Goal: Check status

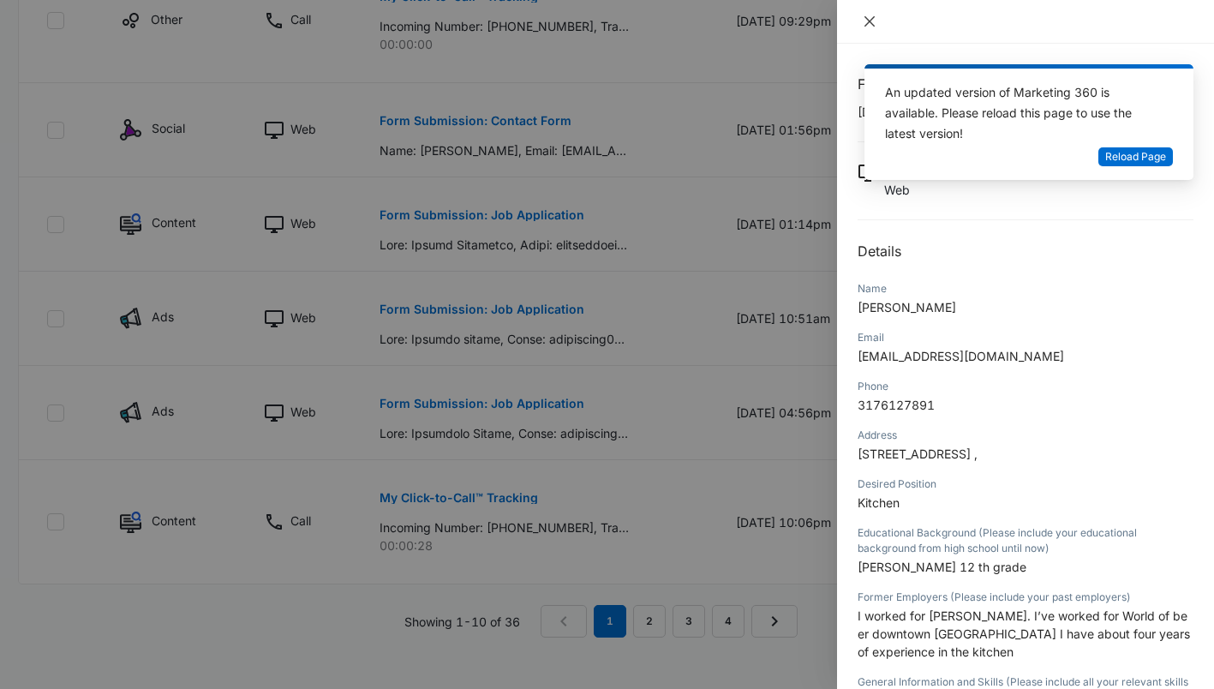
click at [873, 18] on icon "close" at bounding box center [870, 21] width 10 height 10
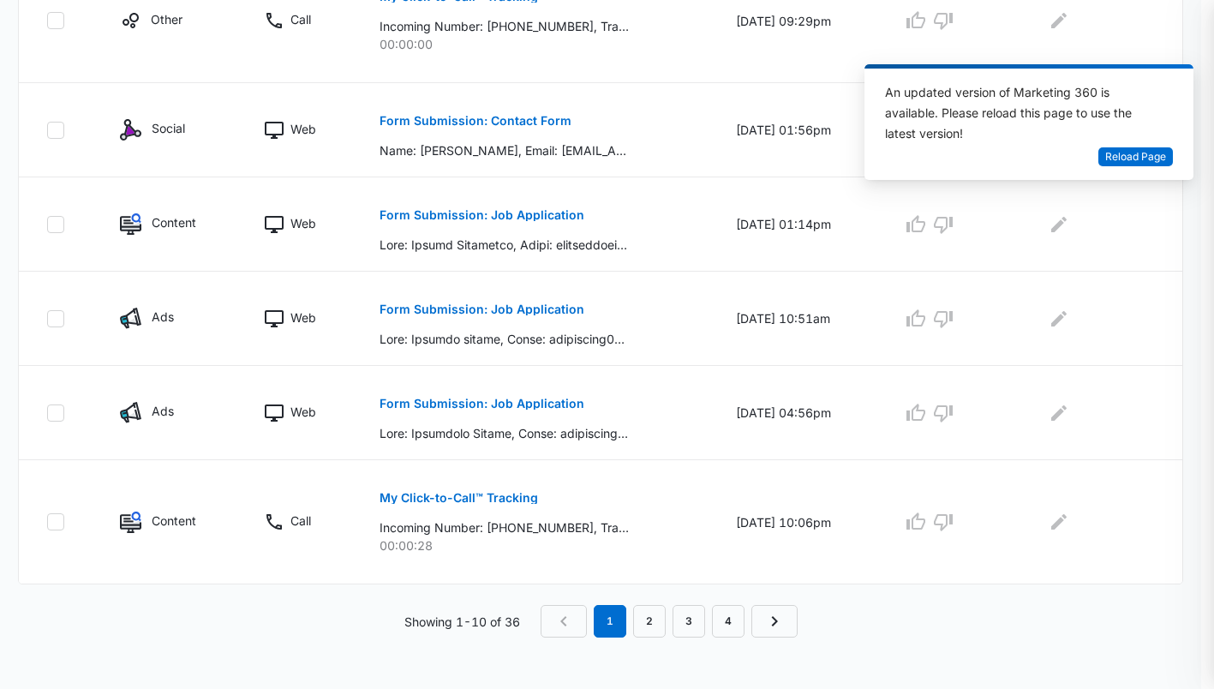
scroll to position [967, 0]
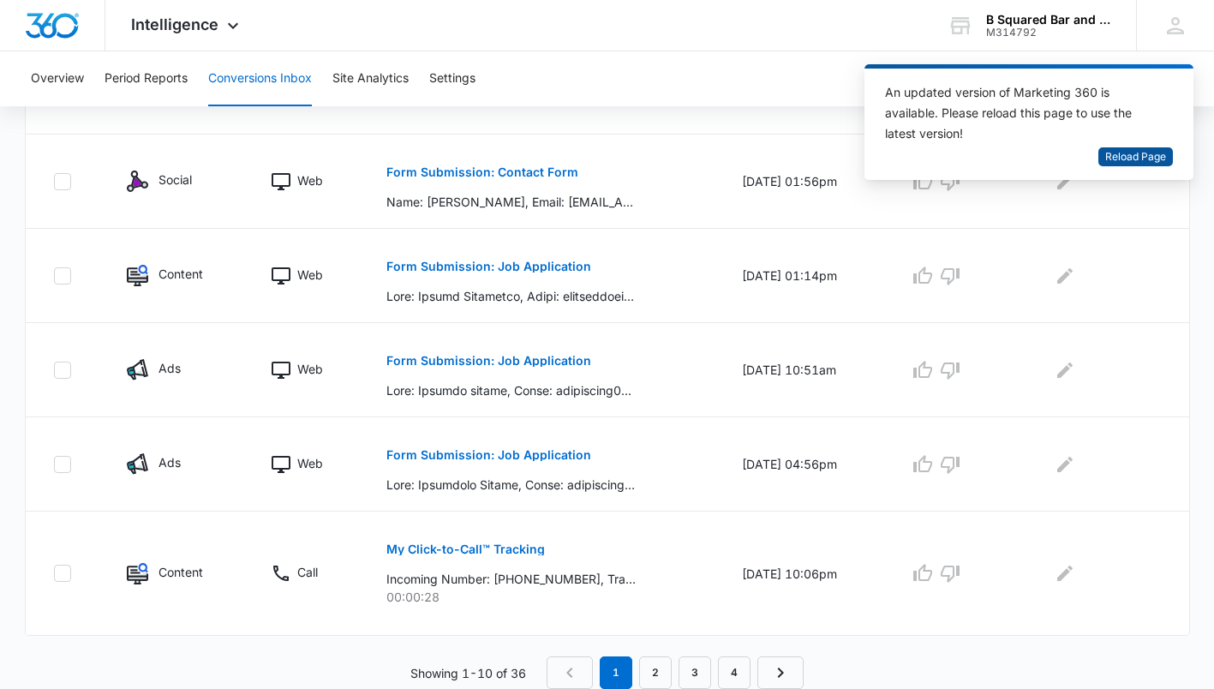
click at [1135, 158] on span "Reload Page" at bounding box center [1136, 157] width 61 height 16
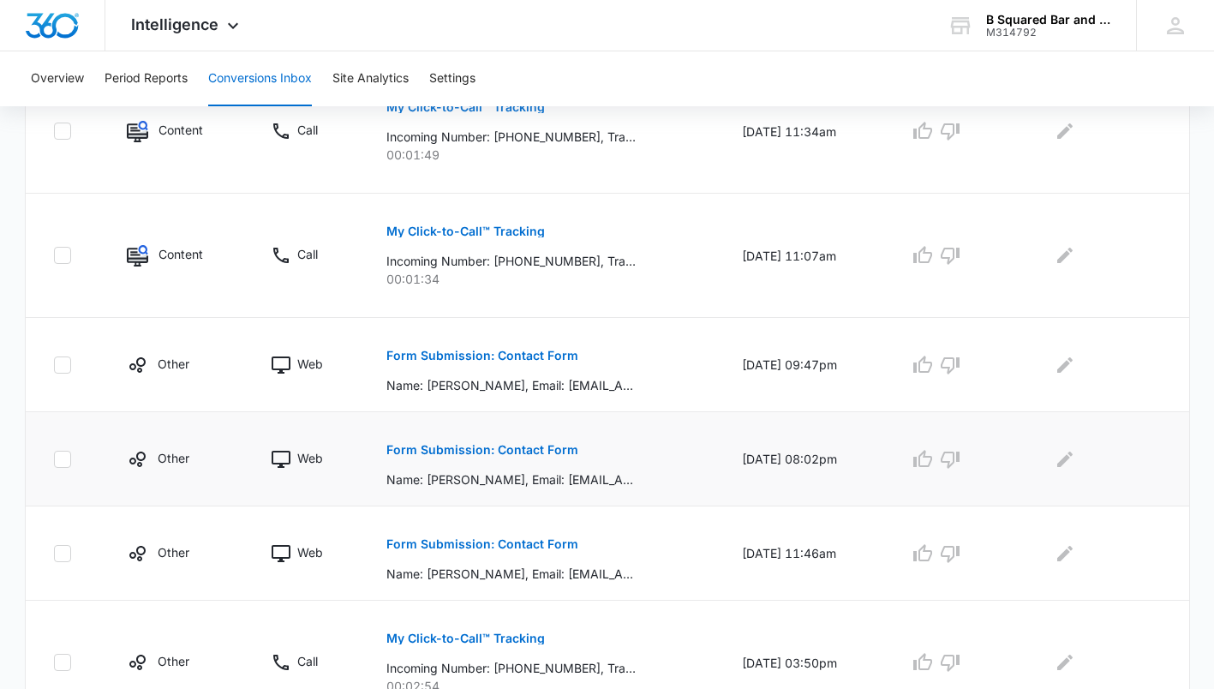
scroll to position [600, 0]
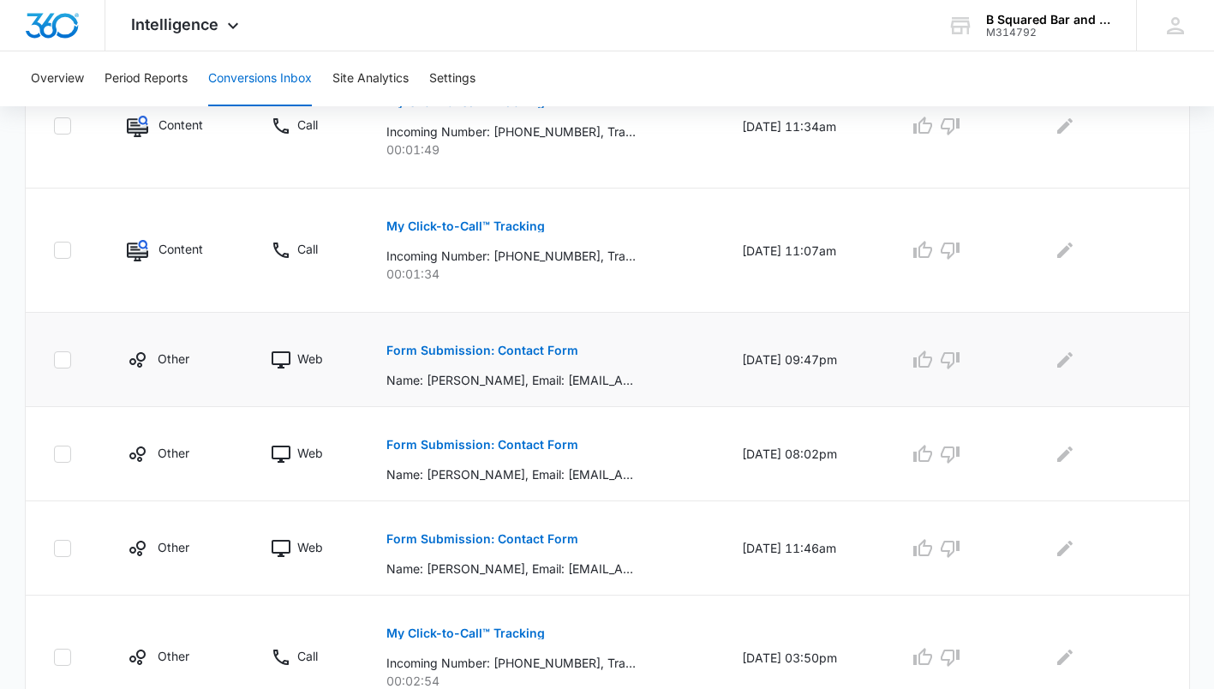
click at [552, 348] on p "Form Submission: Contact Form" at bounding box center [483, 351] width 192 height 12
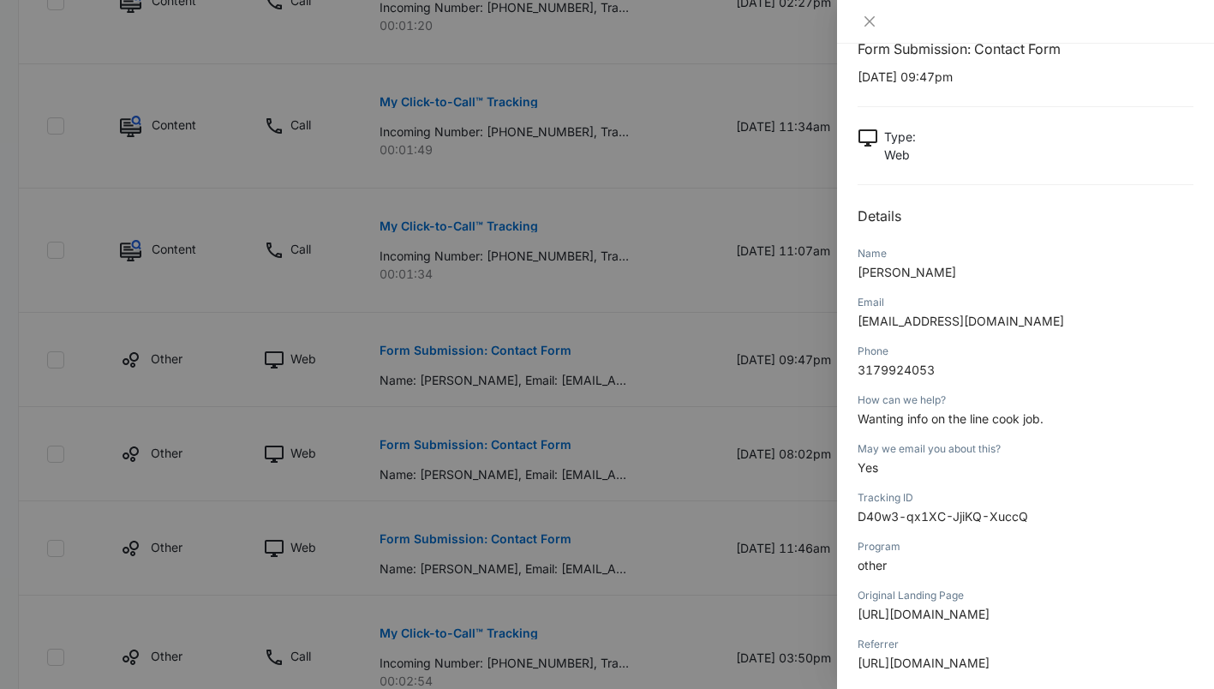
scroll to position [0, 0]
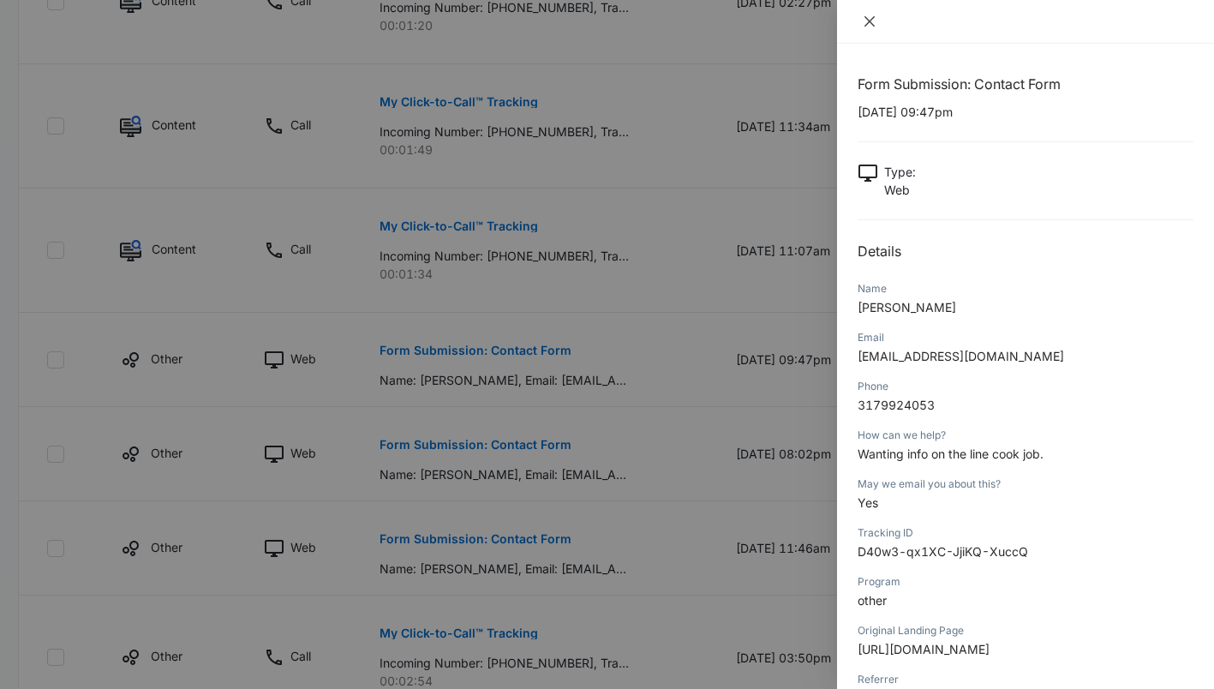
click at [870, 21] on icon "close" at bounding box center [870, 21] width 10 height 10
